Goal: Information Seeking & Learning: Learn about a topic

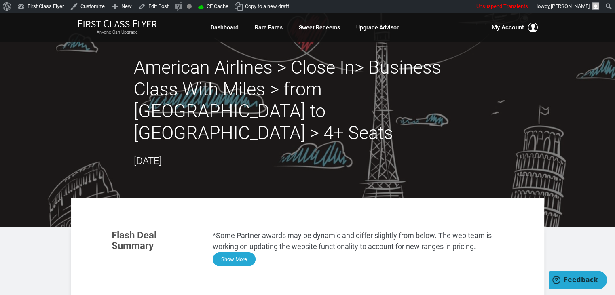
click at [233, 252] on button "Show More" at bounding box center [234, 259] width 43 height 14
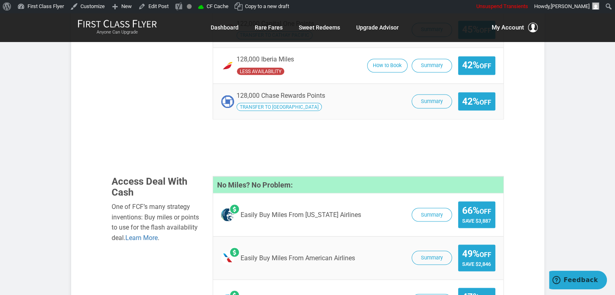
scroll to position [1463, 0]
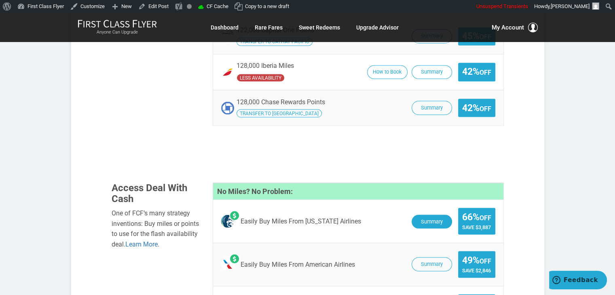
click at [420, 215] on button "Summary" at bounding box center [432, 222] width 40 height 14
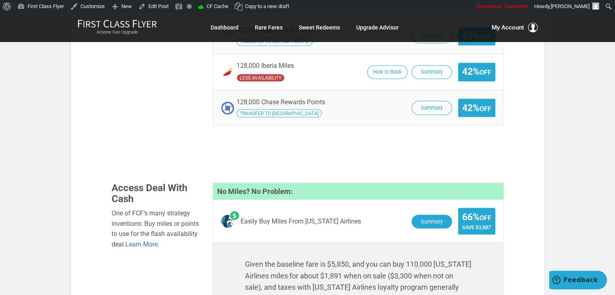
click at [430, 215] on button "Summary" at bounding box center [432, 222] width 40 height 14
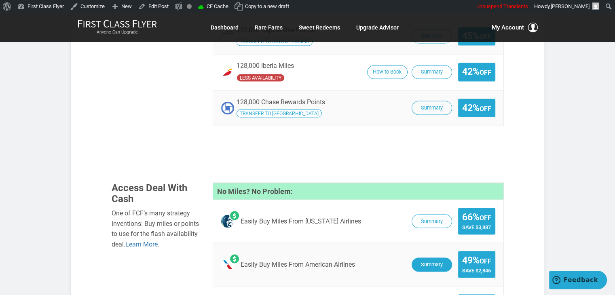
click at [434, 258] on button "Summary" at bounding box center [432, 265] width 40 height 14
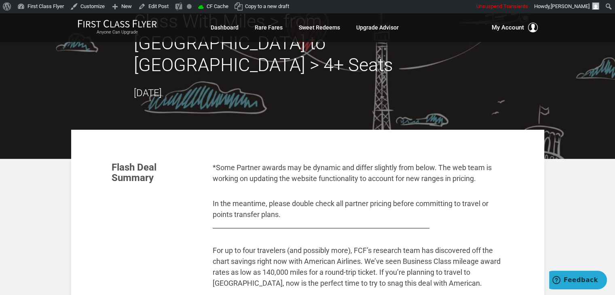
scroll to position [58, 0]
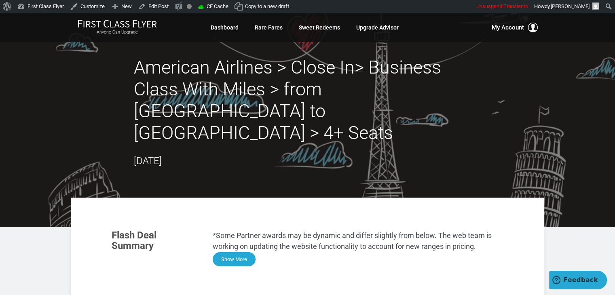
click at [226, 252] on button "Show More" at bounding box center [234, 259] width 43 height 14
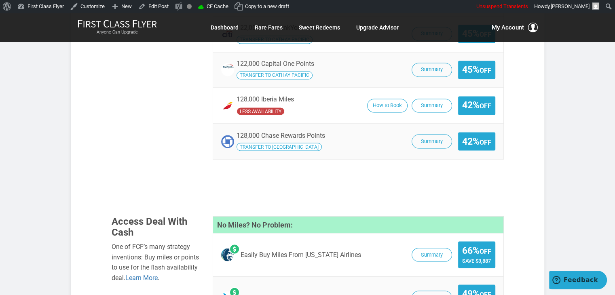
scroll to position [1433, 0]
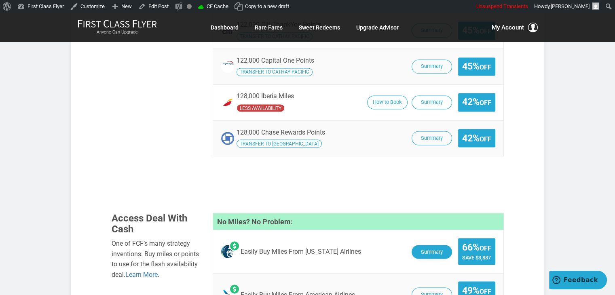
click at [420, 245] on button "Summary" at bounding box center [432, 252] width 40 height 14
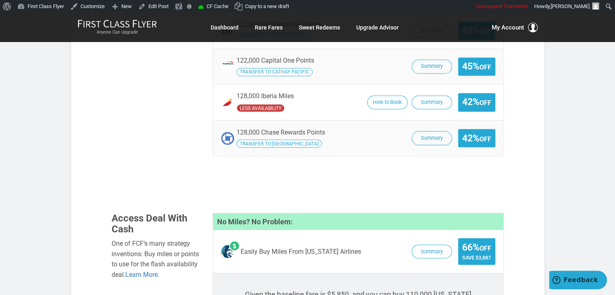
click at [435, 245] on button "Summary" at bounding box center [432, 252] width 40 height 14
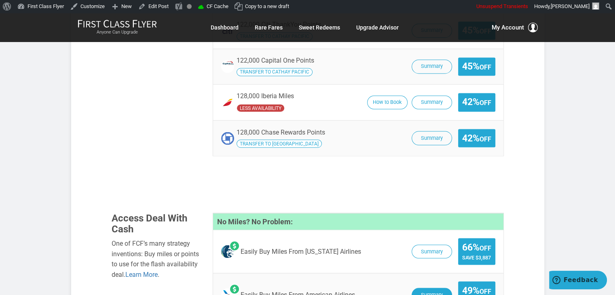
click at [437, 288] on button "Summary" at bounding box center [432, 295] width 40 height 14
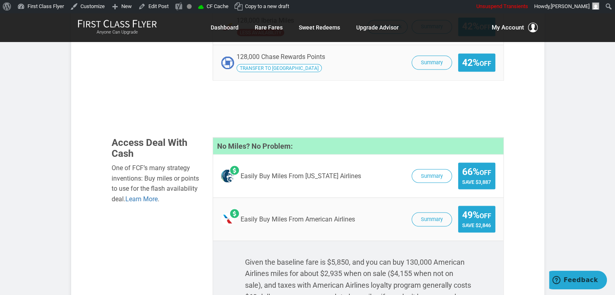
scroll to position [1512, 0]
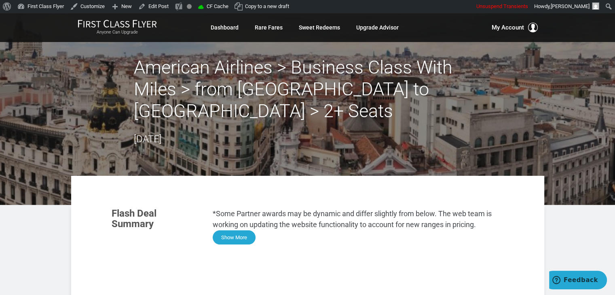
click at [230, 234] on button "Show More" at bounding box center [234, 238] width 43 height 14
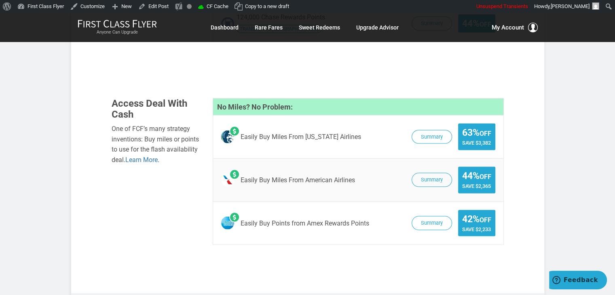
scroll to position [1499, 0]
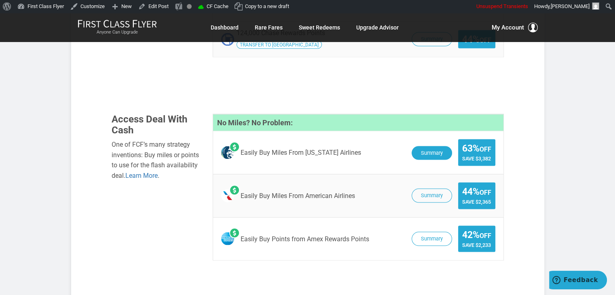
click at [440, 146] on button "Summary" at bounding box center [432, 153] width 40 height 14
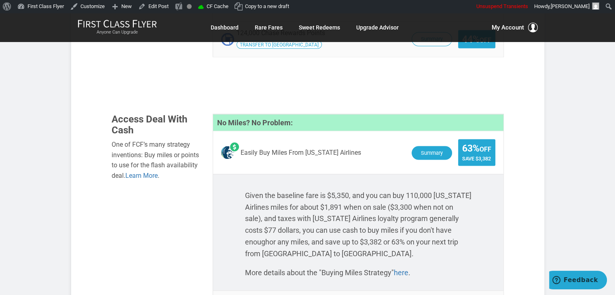
click at [428, 146] on button "Summary" at bounding box center [432, 153] width 40 height 14
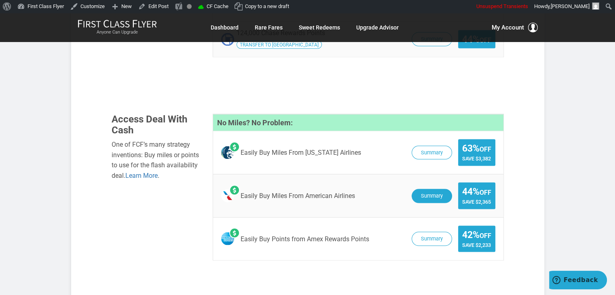
click at [424, 189] on button "Summary" at bounding box center [432, 196] width 40 height 14
